Goal: Check status

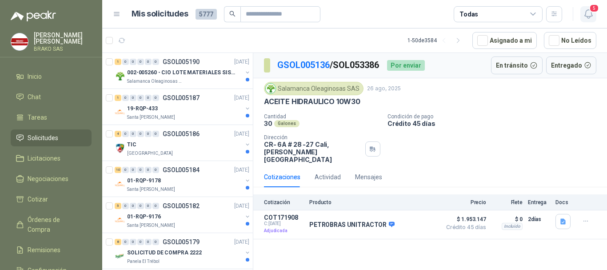
click at [590, 11] on span "5" at bounding box center [594, 8] width 10 height 8
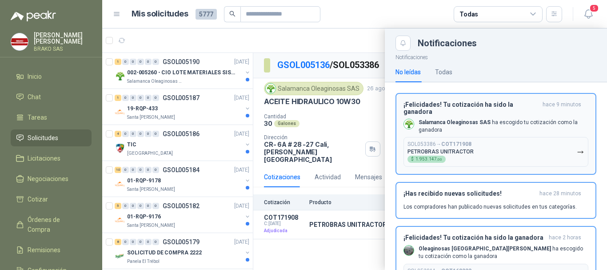
click at [443, 148] on p "PETROBRAS UNITRACTOR" at bounding box center [440, 151] width 66 height 6
